Goal: Navigation & Orientation: Understand site structure

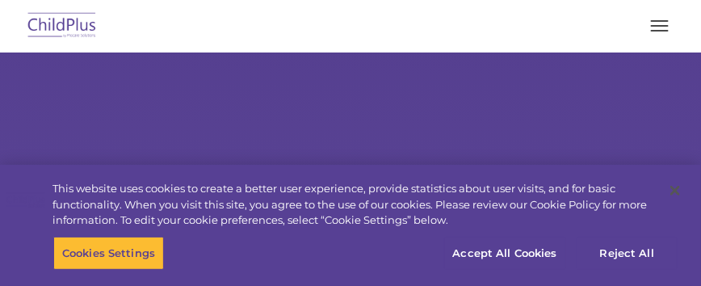
select select "MEDIUM"
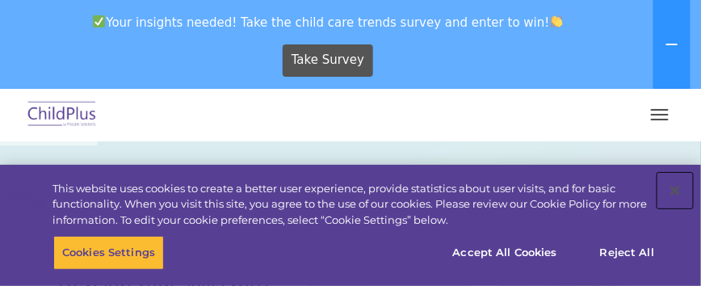
click at [672, 185] on button "Close" at bounding box center [675, 191] width 36 height 36
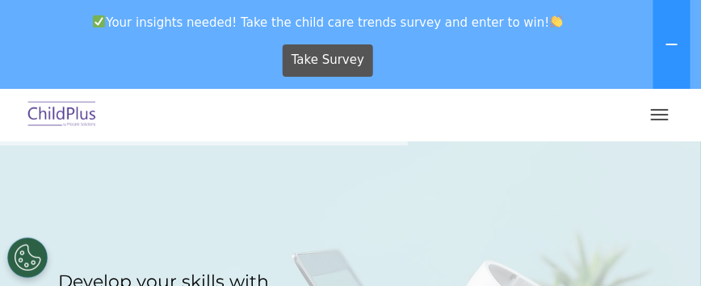
click at [665, 107] on button "button" at bounding box center [660, 115] width 34 height 26
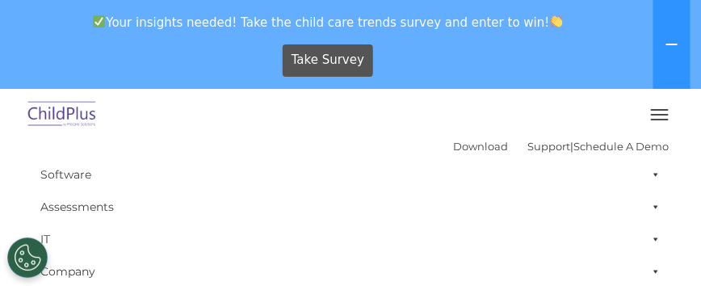
scroll to position [2397, 0]
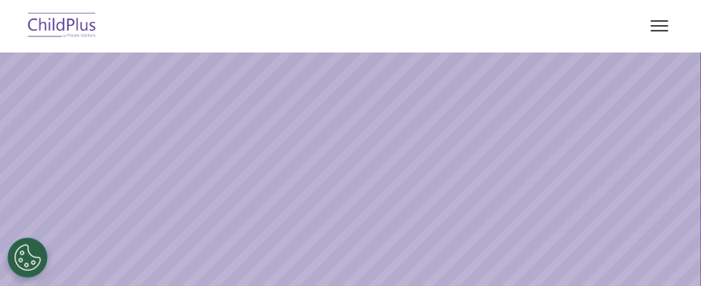
select select "MEDIUM"
